Goal: Task Accomplishment & Management: Manage account settings

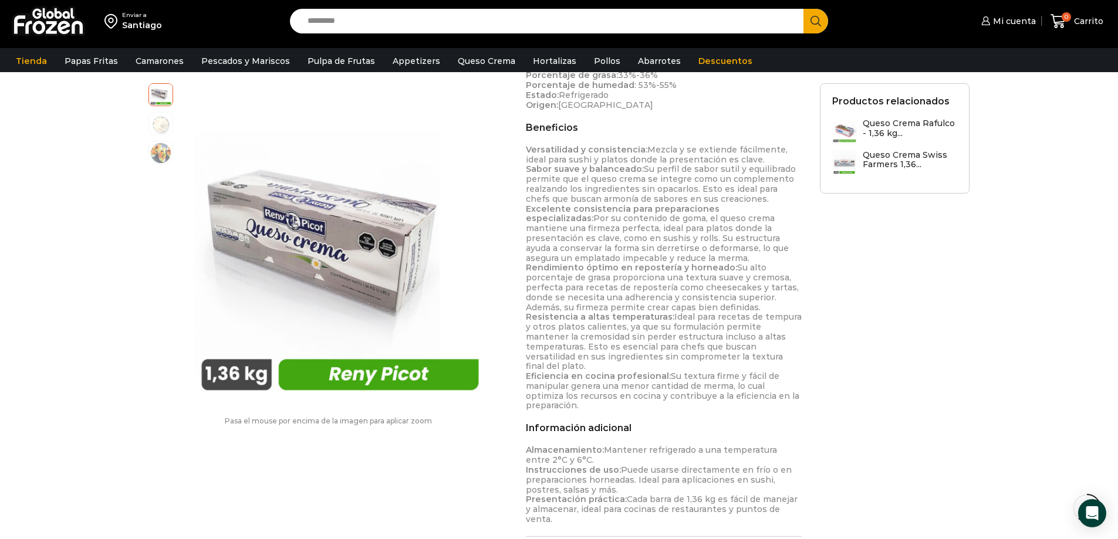
scroll to position [705, 0]
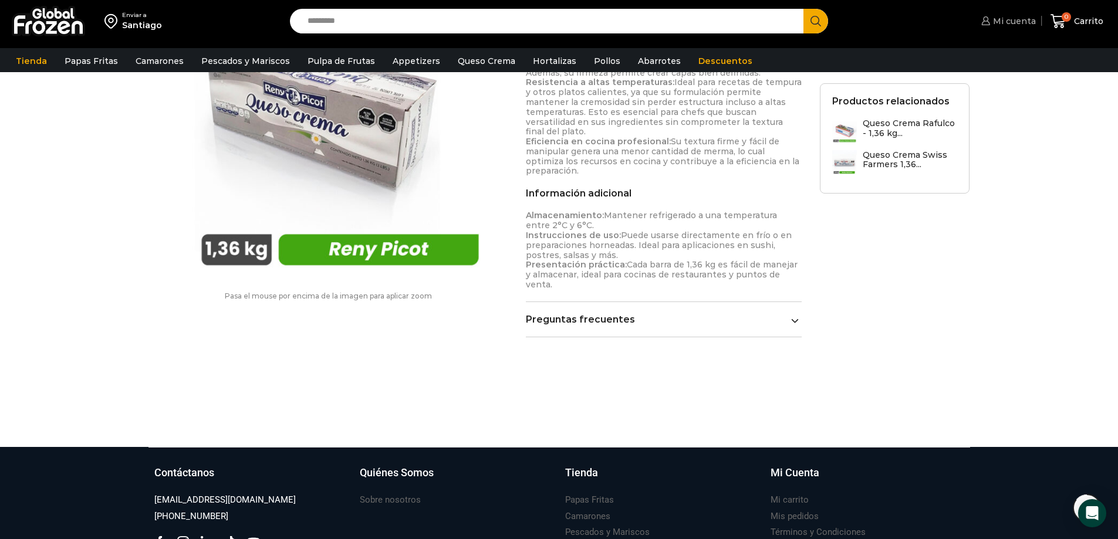
click at [1003, 20] on span "Mi cuenta" at bounding box center [1013, 21] width 46 height 12
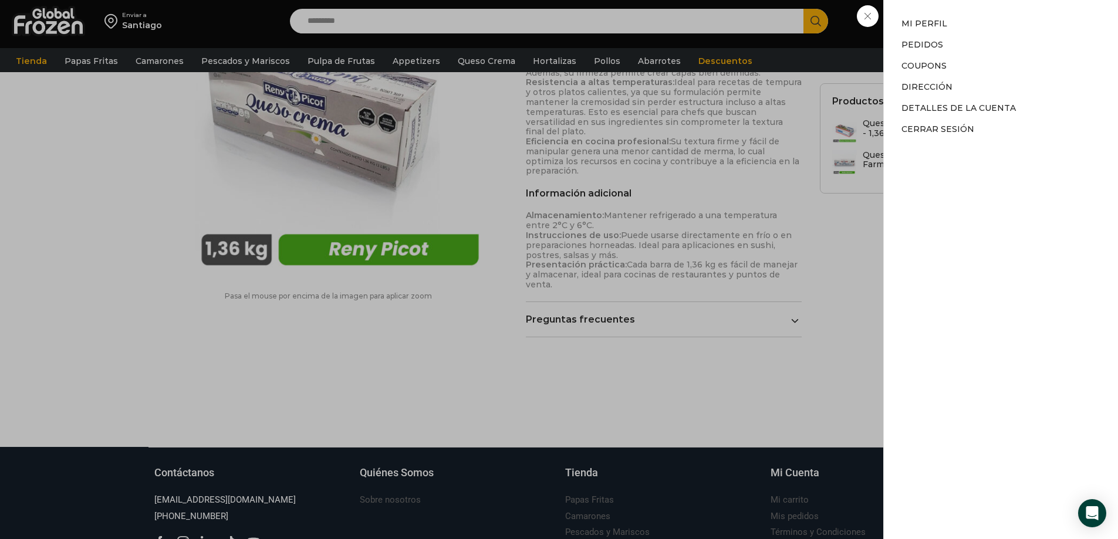
click at [978, 11] on div "Mi cuenta Mi cuenta Mi perfil Pedidos Descargas Coupons Dirección Detalles de l…" at bounding box center [1007, 20] width 58 height 23
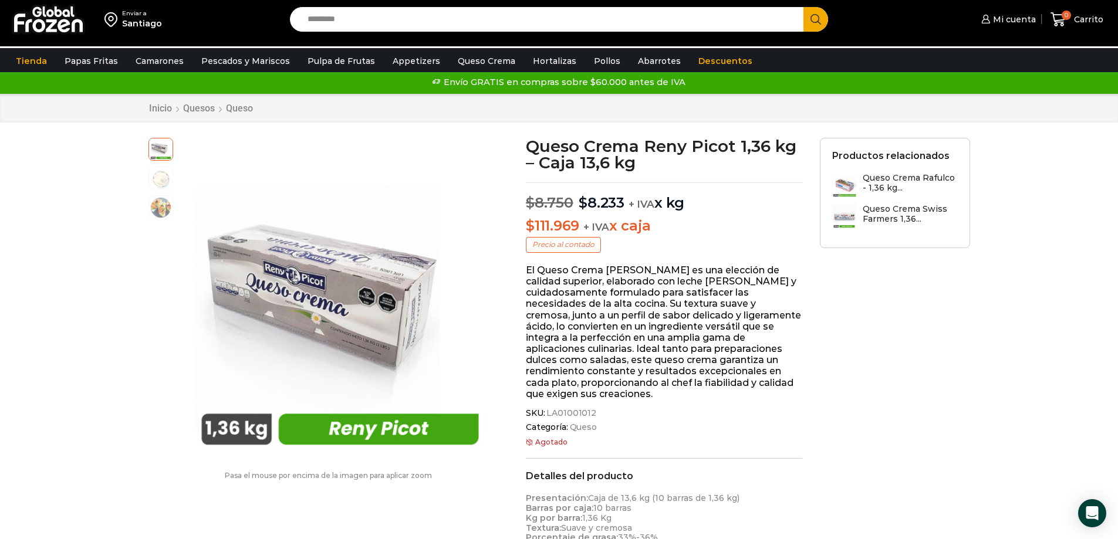
scroll to position [0, 0]
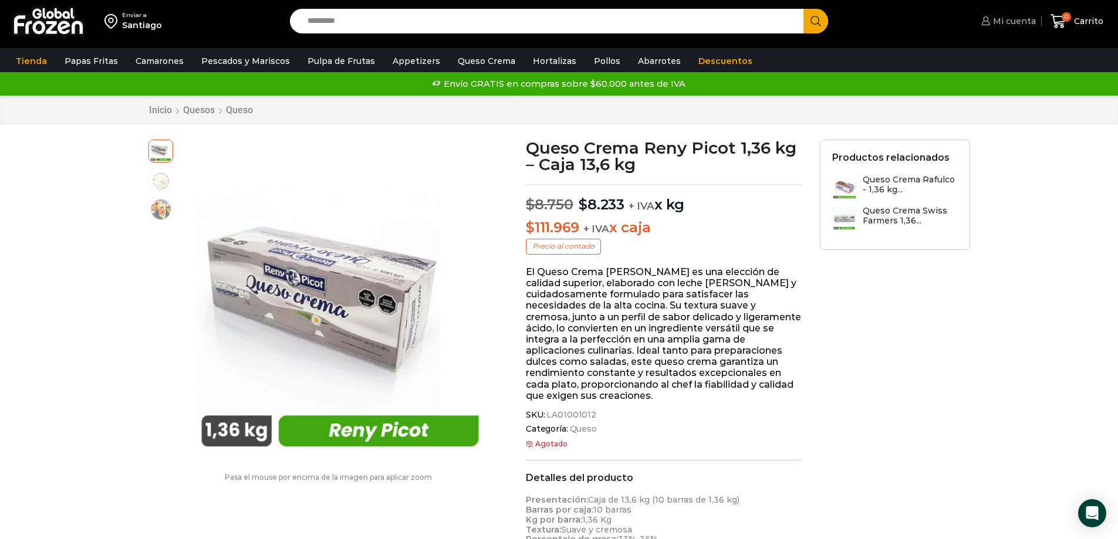
click at [992, 20] on span "Mi cuenta" at bounding box center [1013, 21] width 46 height 12
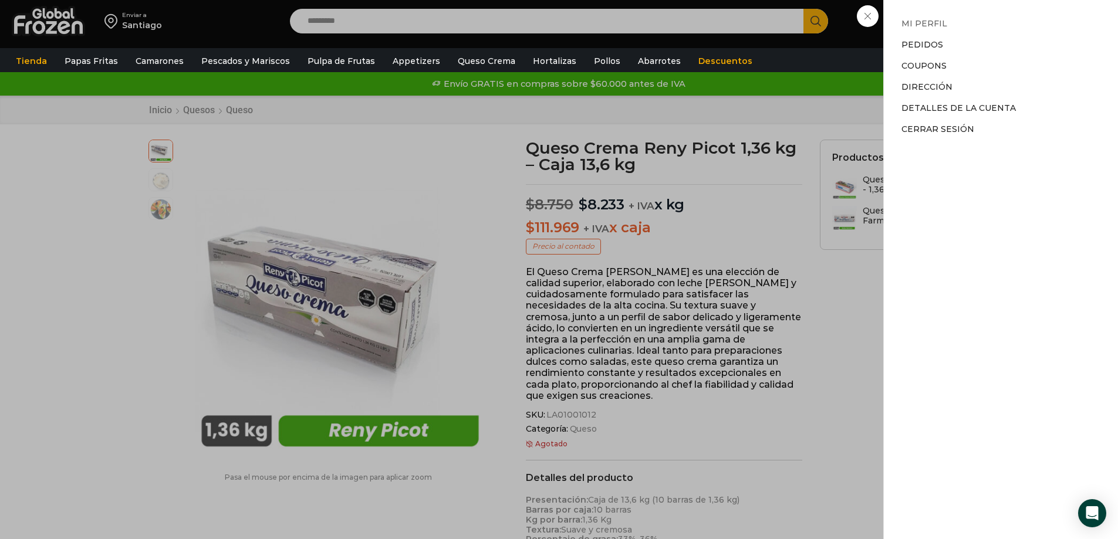
click at [933, 23] on link "Mi perfil" at bounding box center [925, 23] width 46 height 11
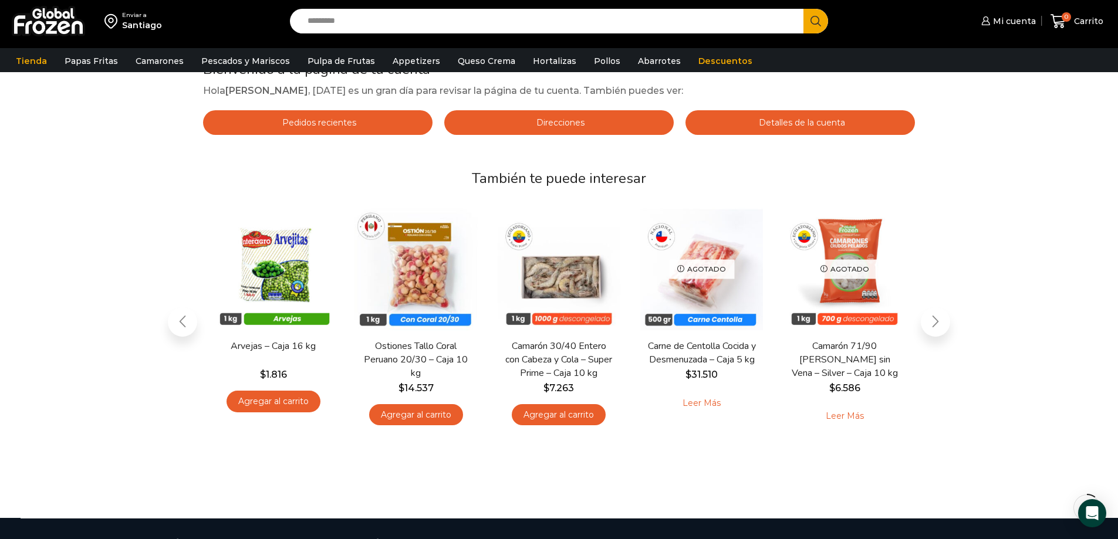
scroll to position [293, 0]
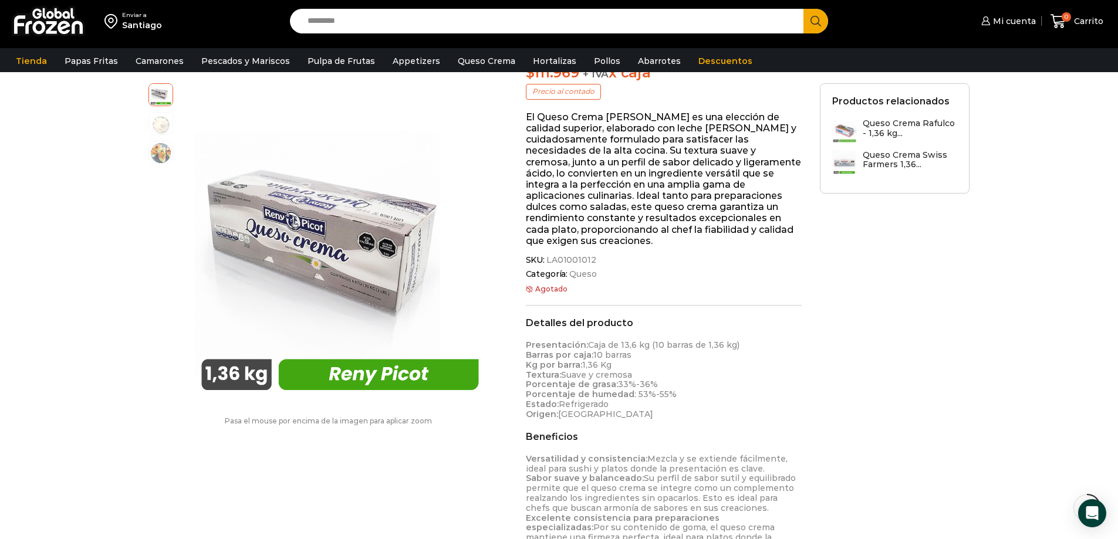
scroll to position [176, 0]
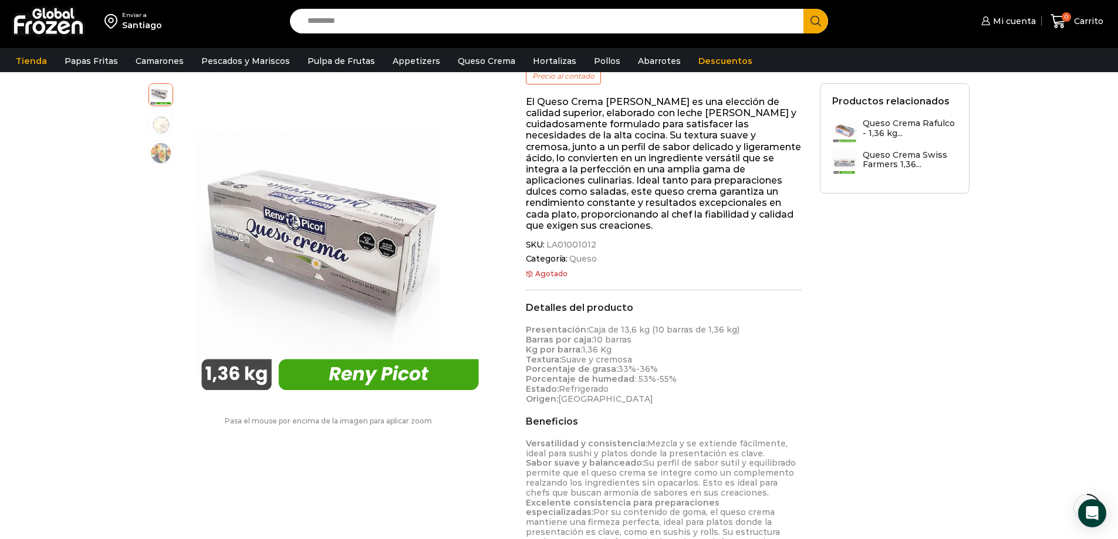
click at [552, 270] on p "Agotado" at bounding box center [664, 274] width 276 height 8
drag, startPoint x: 595, startPoint y: 264, endPoint x: 620, endPoint y: 258, distance: 25.3
click at [620, 258] on div "Queso Crema Reny Picot 1,36 kg – Caja 13,6 kg $ 8.750 Original price was: $8.75…" at bounding box center [664, 423] width 294 height 909
